Goal: Transaction & Acquisition: Obtain resource

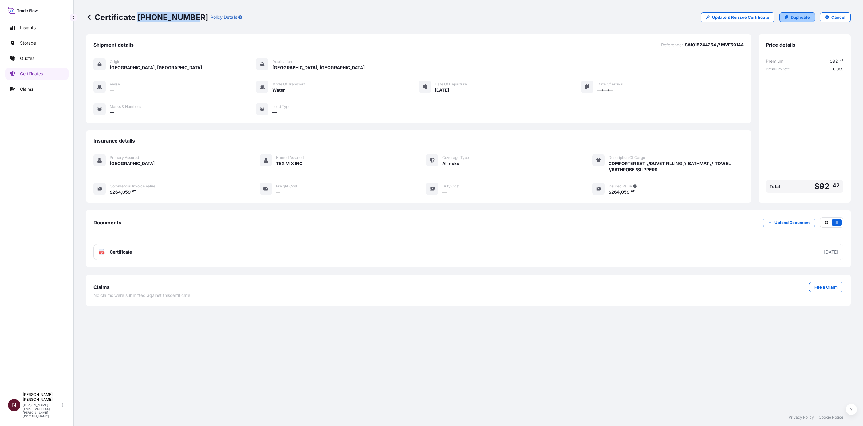
click at [806, 18] on p "Duplicate" at bounding box center [799, 17] width 19 height 6
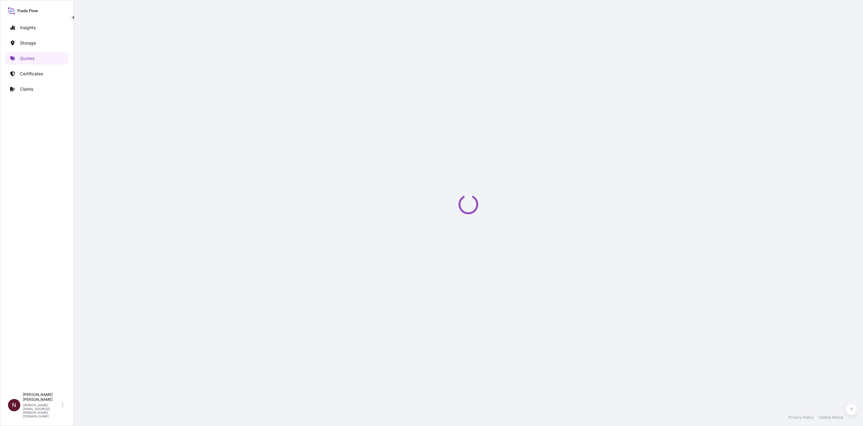
select select "Water"
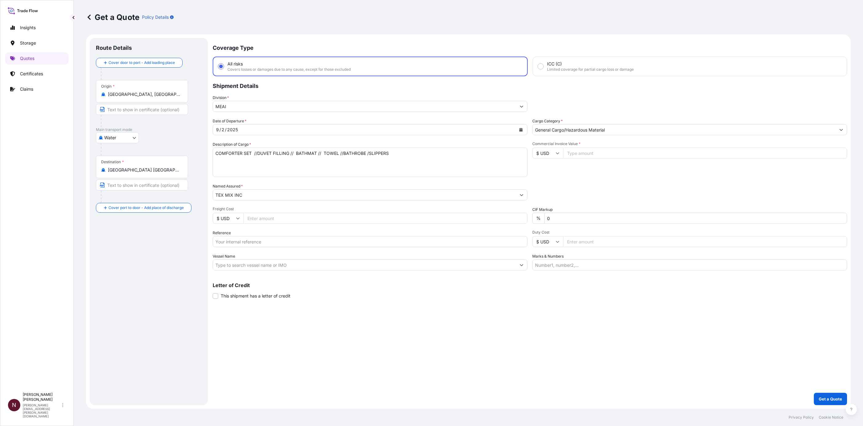
click at [121, 96] on input "[GEOGRAPHIC_DATA], [GEOGRAPHIC_DATA]" at bounding box center [144, 94] width 73 height 6
paste input "WUHU"
click at [134, 122] on span "Any port in this location" at bounding box center [165, 125] width 96 height 6
type input "Wuhu, [GEOGRAPHIC_DATA], [GEOGRAPHIC_DATA]"
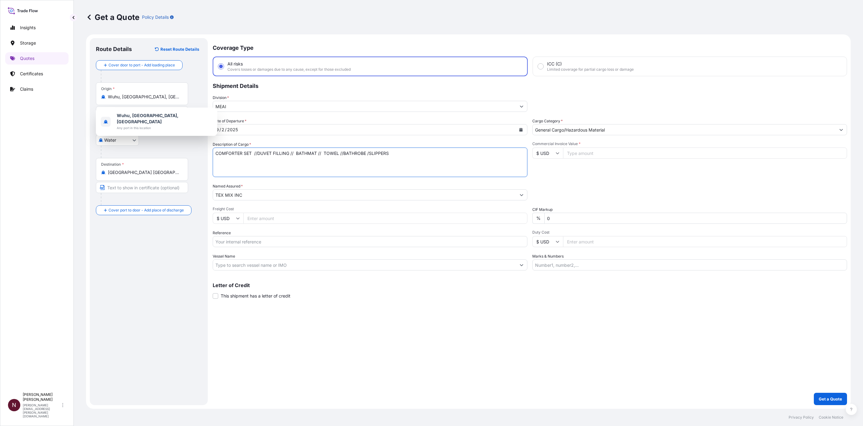
drag, startPoint x: 340, startPoint y: 153, endPoint x: 215, endPoint y: 150, distance: 125.4
click at [216, 150] on textarea "COMFORTER SET //DUVET FILLING // BATHMAT // TOWEL //BATHROBE /SLIPPERS" at bounding box center [370, 161] width 315 height 29
paste textarea "PILLOW & MATTRESS TOPPER"
type textarea "PILLOW & MATTRESS TOPPER"
click at [586, 151] on input "Commercial Invoice Value *" at bounding box center [705, 152] width 284 height 11
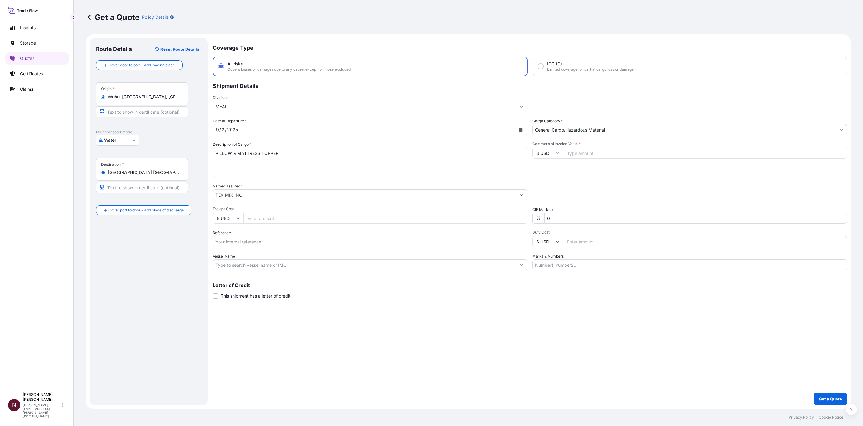
paste input "68712.74"
type input "68712.74"
click at [247, 243] on input "Reference" at bounding box center [370, 241] width 315 height 11
paste input "SA1015244268"
type input "SA1015244268"
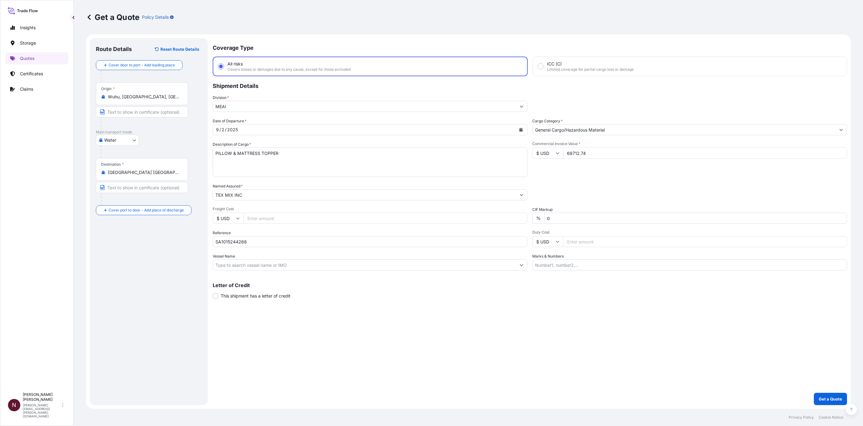
click at [485, 346] on div "Coverage Type All risks Covers losses or damages due to any cause, except for t…" at bounding box center [530, 221] width 634 height 367
click at [833, 396] on p "Get a Quote" at bounding box center [829, 399] width 23 height 6
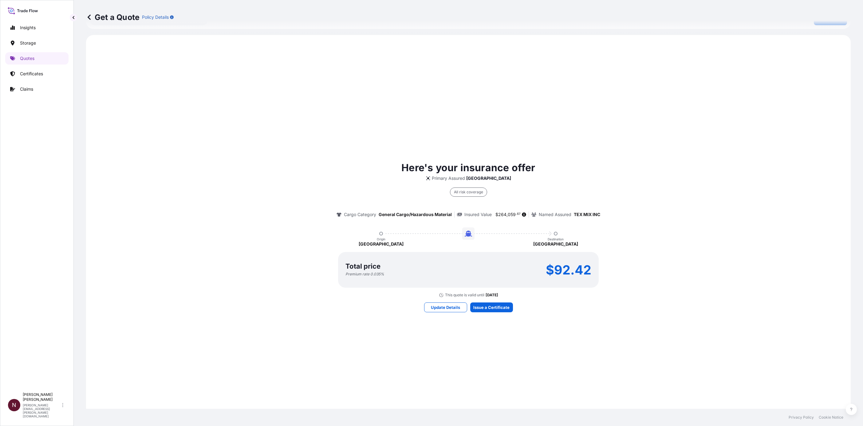
scroll to position [418, 0]
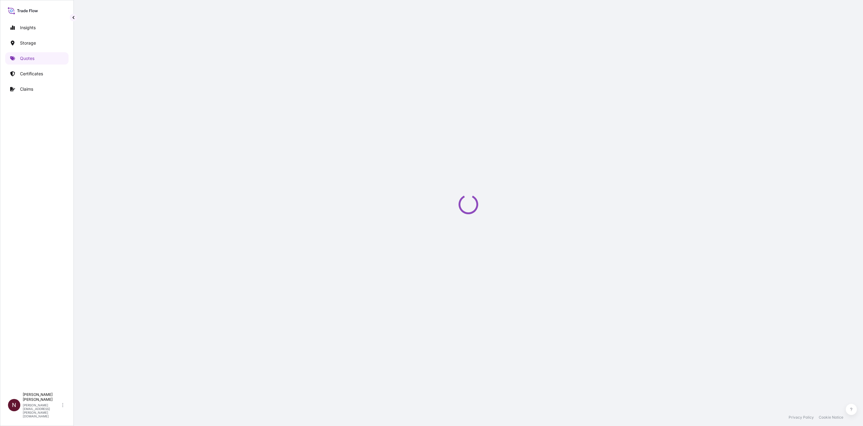
select select "Water"
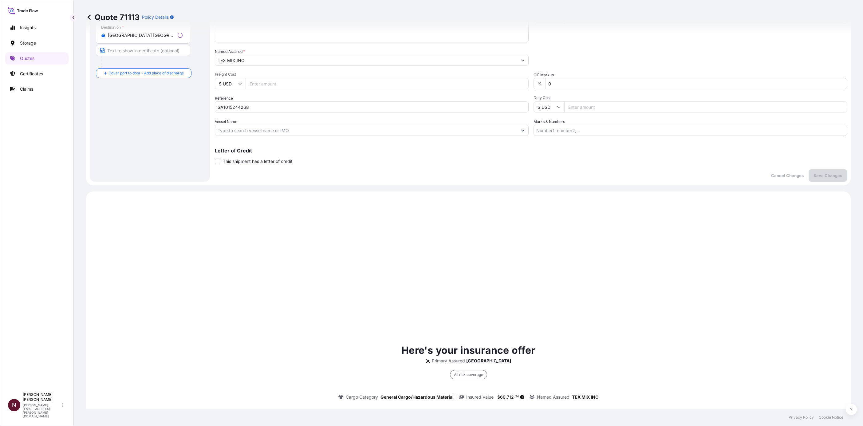
scroll to position [294, 0]
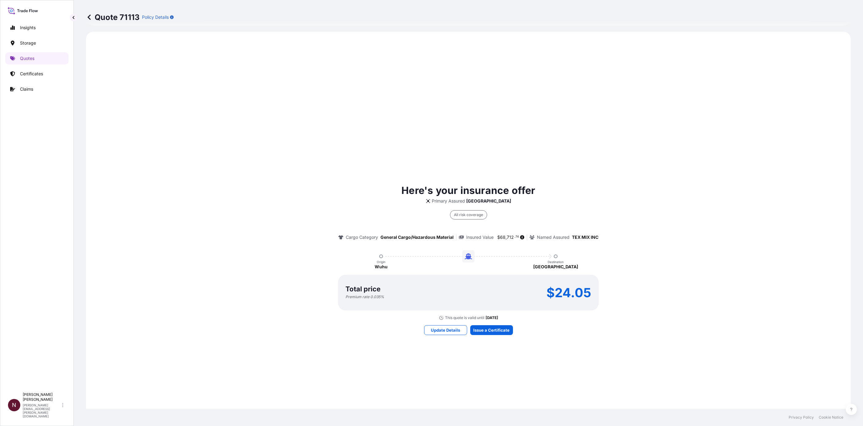
click at [479, 337] on div "Here's your insurance offer Primary Assured [GEOGRAPHIC_DATA] All risk coverage…" at bounding box center [468, 258] width 747 height 437
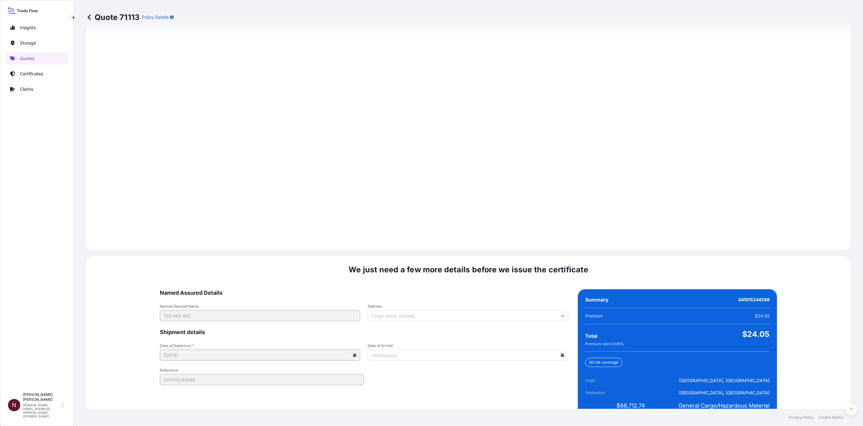
scroll to position [733, 0]
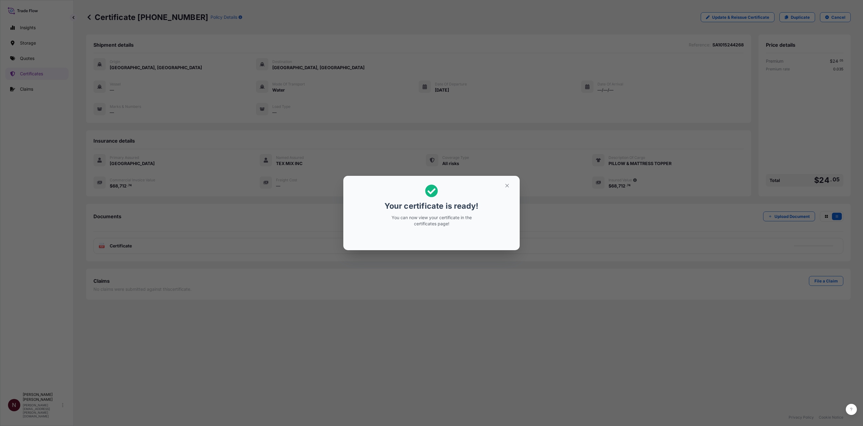
click at [503, 192] on h2 "Your certificate is ready! You can now view your certificate in the certificate…" at bounding box center [431, 206] width 167 height 50
click at [503, 185] on button "button" at bounding box center [506, 186] width 15 height 10
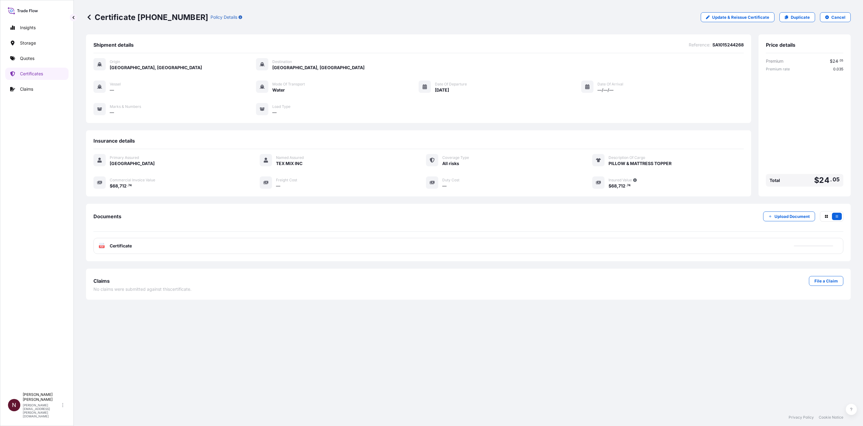
click at [132, 245] on span "Certificate" at bounding box center [121, 246] width 22 height 6
drag, startPoint x: 137, startPoint y: 14, endPoint x: 187, endPoint y: 13, distance: 50.1
click at [187, 13] on p "Certificate [PHONE_NUMBER]" at bounding box center [147, 17] width 122 height 10
copy p "[PHONE_NUMBER]"
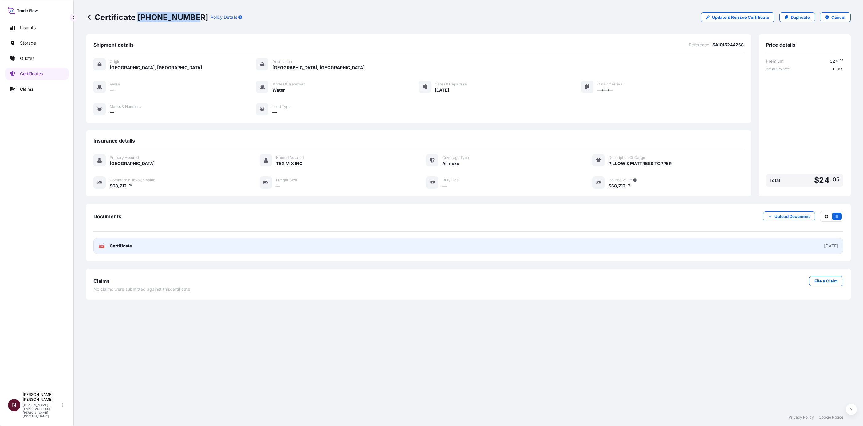
click at [99, 247] on icon "PDF" at bounding box center [102, 246] width 6 height 6
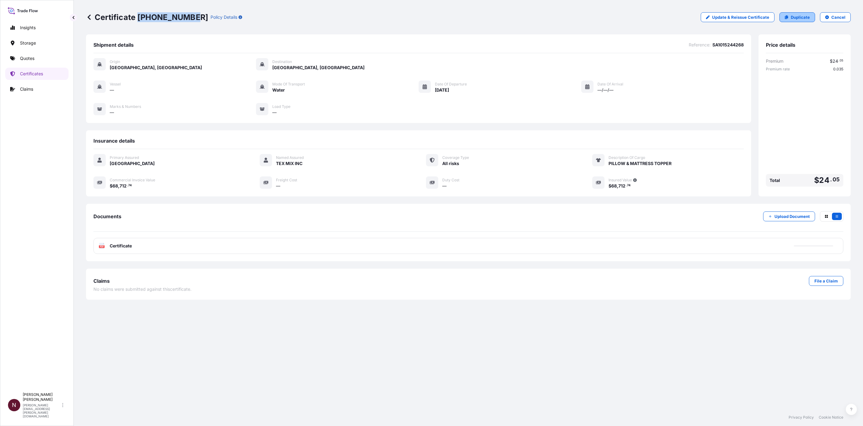
click at [795, 17] on p "Duplicate" at bounding box center [799, 17] width 19 height 6
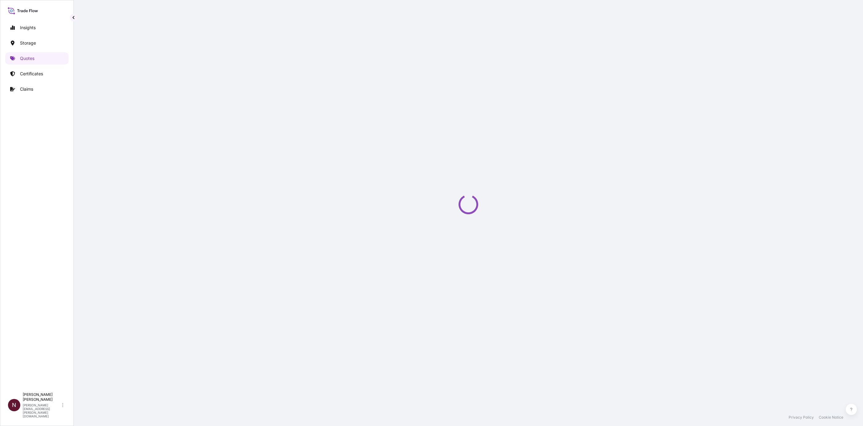
select select "Water"
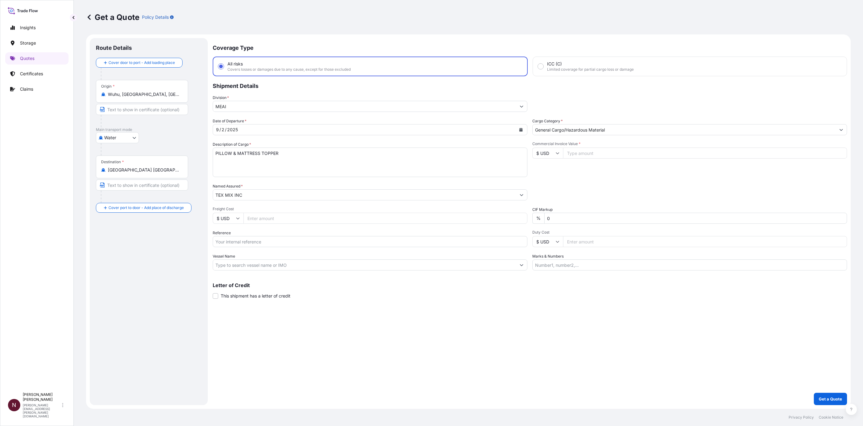
click at [229, 242] on input "Reference" at bounding box center [370, 241] width 315 height 11
paste input "SA1015244286"
type input "SA1015244286"
drag, startPoint x: 158, startPoint y: 91, endPoint x: 83, endPoint y: 92, distance: 74.4
click at [84, 92] on div "Get a Quote Policy Details Route Details Cover door to port - Add loading place…" at bounding box center [468, 204] width 789 height 409
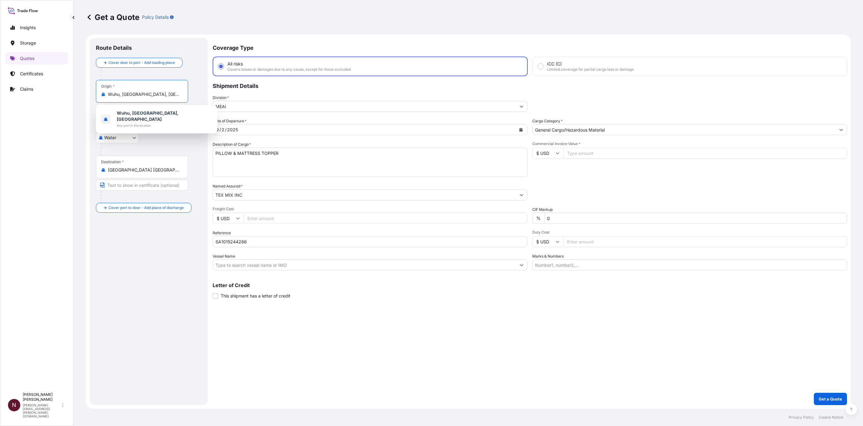
paste input "[GEOGRAPHIC_DATA]"
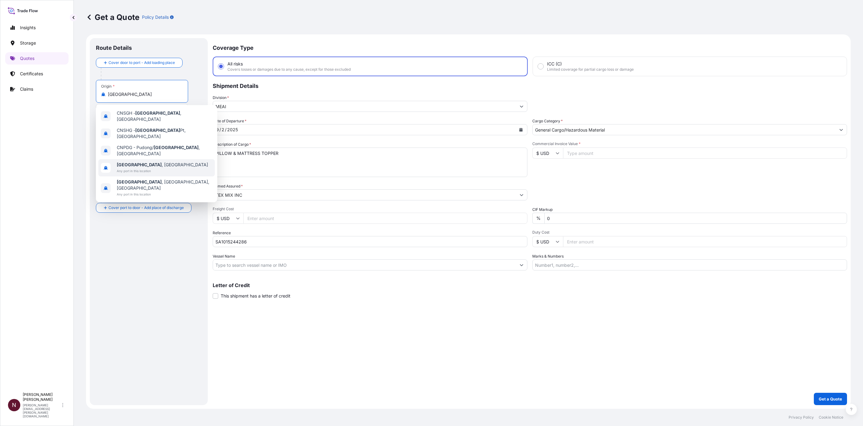
click at [152, 161] on div "[GEOGRAPHIC_DATA] , [GEOGRAPHIC_DATA] Any port in this location" at bounding box center [156, 167] width 116 height 17
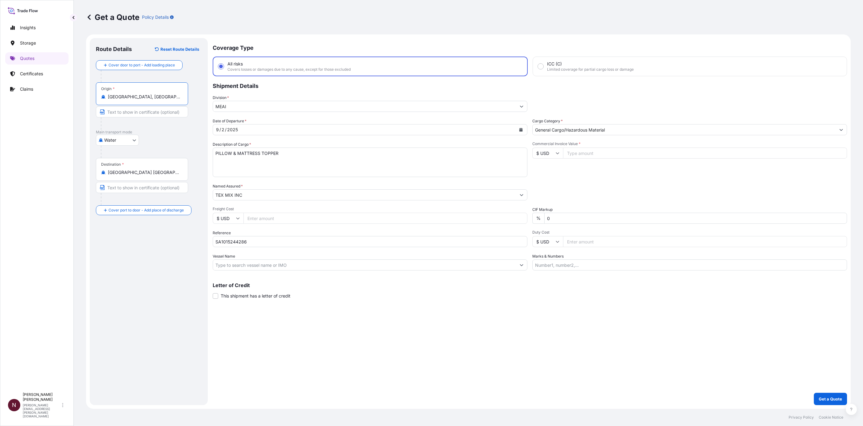
type input "[GEOGRAPHIC_DATA], [GEOGRAPHIC_DATA]"
click at [524, 126] on button "Calendar" at bounding box center [521, 130] width 10 height 10
click at [224, 181] on div "7" at bounding box center [223, 180] width 11 height 11
click at [581, 151] on input "Commercial Invoice Value *" at bounding box center [705, 152] width 284 height 11
paste input "124389.65"
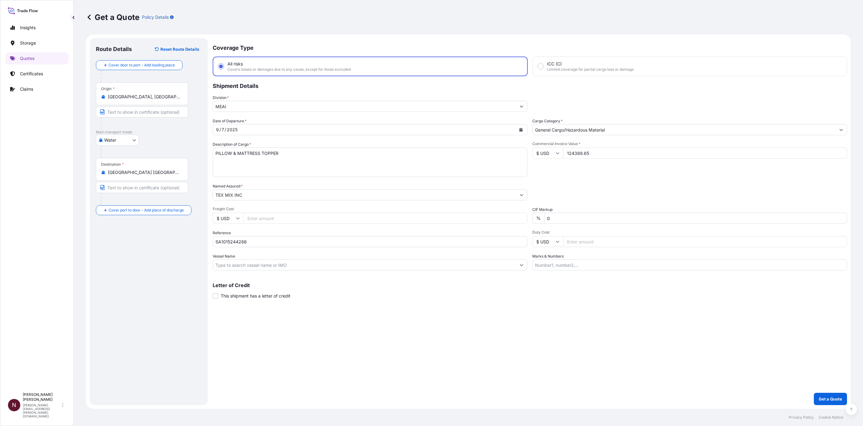
type input "124389.65"
click at [562, 195] on div "Packing Category Type to search a container mode Please select a primary mode o…" at bounding box center [689, 191] width 315 height 17
click at [820, 398] on p "Get a Quote" at bounding box center [829, 399] width 23 height 6
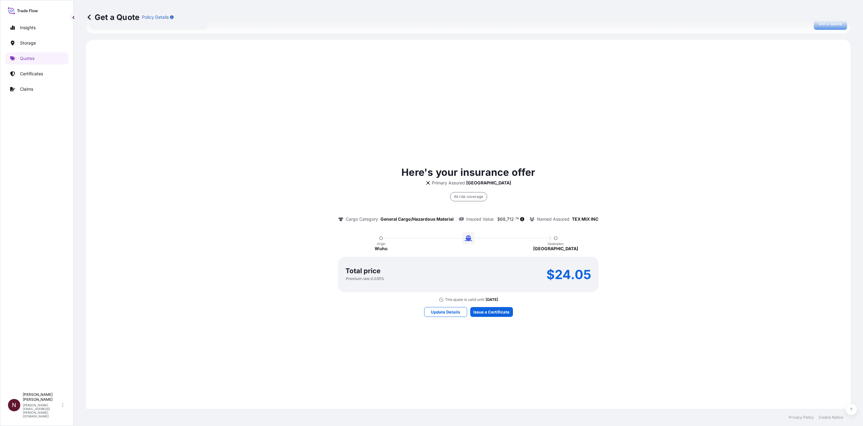
scroll to position [418, 0]
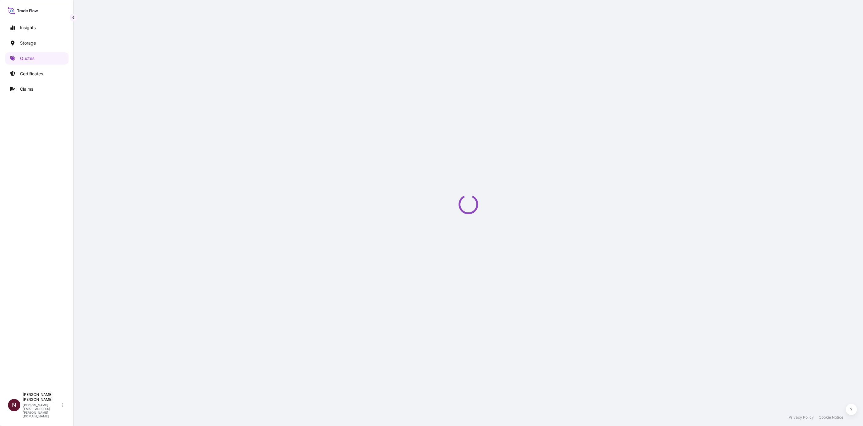
select select "Water"
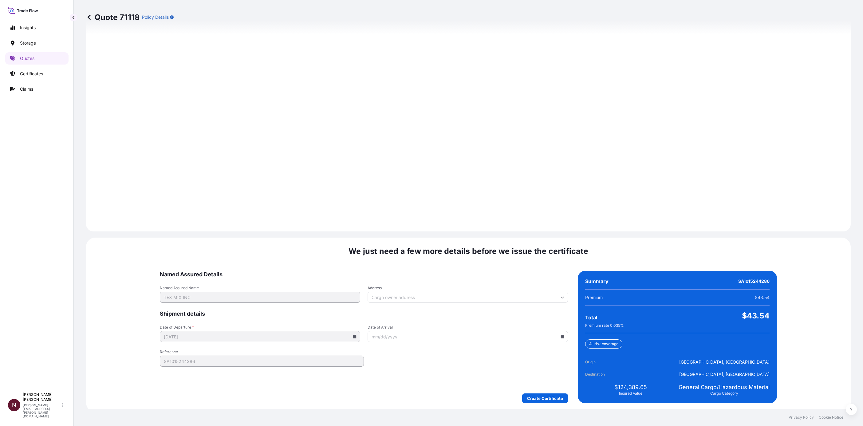
scroll to position [733, 0]
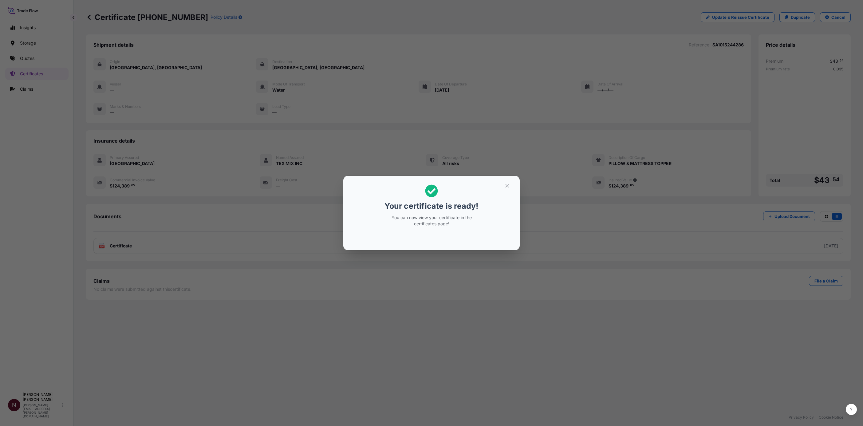
click at [498, 186] on h2 "Your certificate is ready! You can now view your certificate in the certificate…" at bounding box center [431, 206] width 167 height 50
click at [504, 186] on icon "button" at bounding box center [507, 186] width 6 height 6
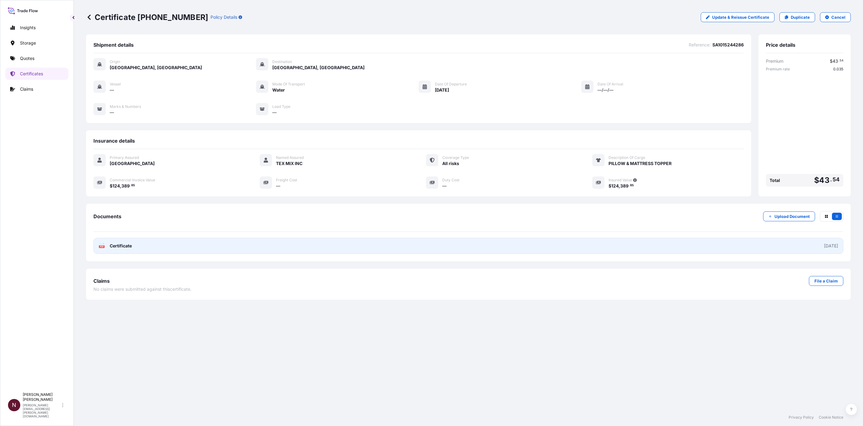
click at [144, 247] on link "PDF Certificate [DATE]" at bounding box center [468, 246] width 750 height 16
